Goal: Navigation & Orientation: Find specific page/section

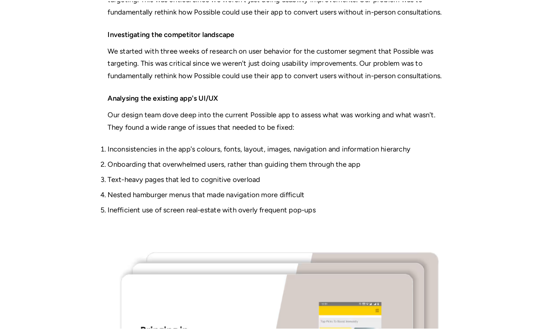
scroll to position [1310, 0]
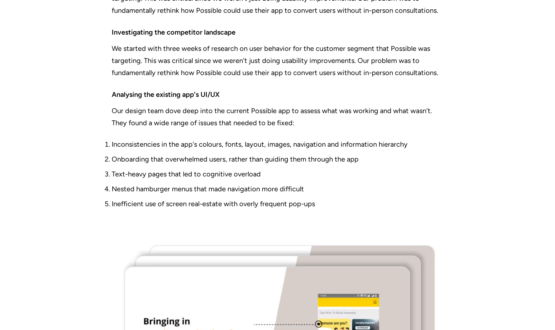
click at [352, 201] on li "Inefficient use of screen real-estate with overly frequent pop-ups" at bounding box center [278, 204] width 332 height 10
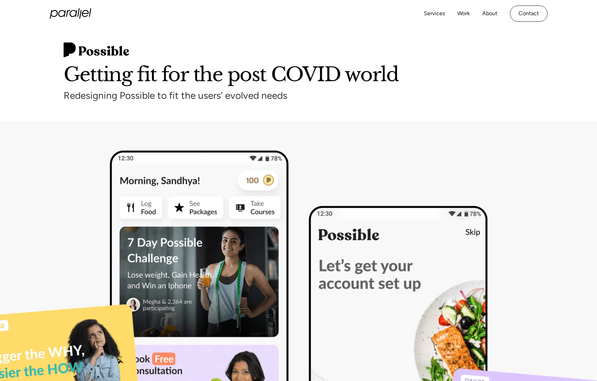
scroll to position [0, 0]
click at [76, 11] on icon "home" at bounding box center [73, 13] width 8 height 7
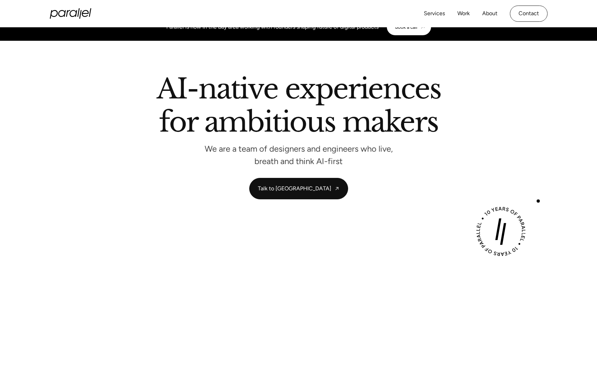
scroll to position [22, 0]
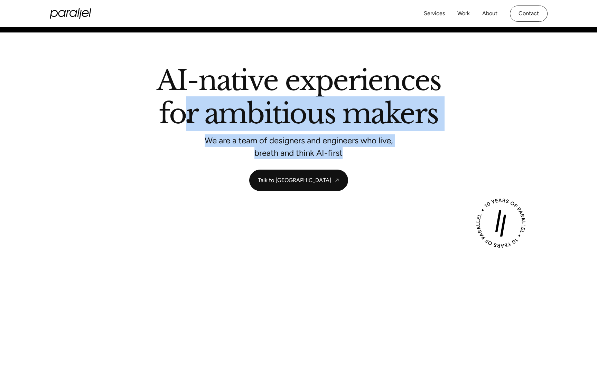
drag, startPoint x: 353, startPoint y: 152, endPoint x: 188, endPoint y: 121, distance: 167.9
click at [188, 121] on div "AI-native experiences for ambitious makers We are a team of designers and engin…" at bounding box center [299, 111] width 470 height 89
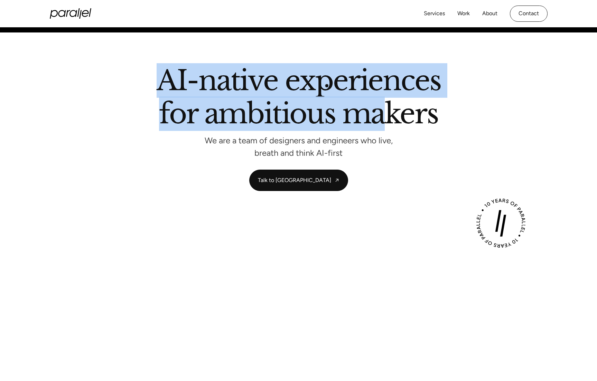
drag, startPoint x: 164, startPoint y: 82, endPoint x: 382, endPoint y: 131, distance: 222.8
click at [382, 130] on h2 "AI-native experiences for ambitious makers" at bounding box center [299, 98] width 394 height 63
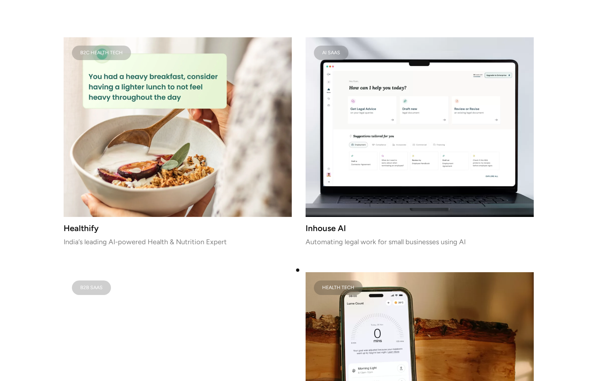
scroll to position [950, 0]
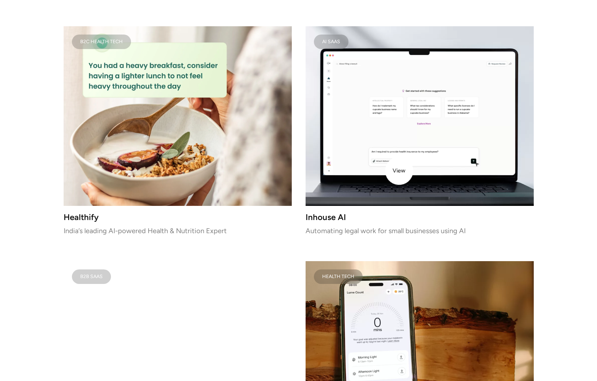
click at [399, 171] on video at bounding box center [420, 116] width 228 height 180
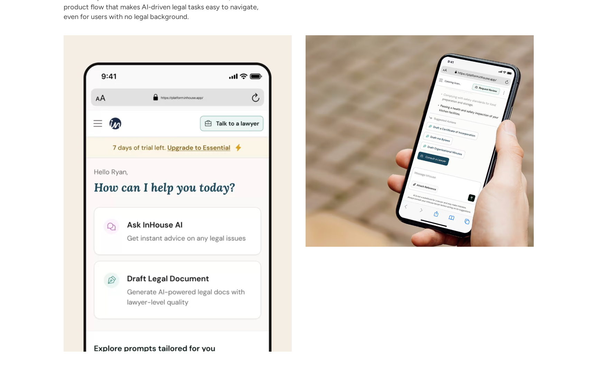
scroll to position [1698, 0]
